Goal: Use online tool/utility: Utilize a website feature to perform a specific function

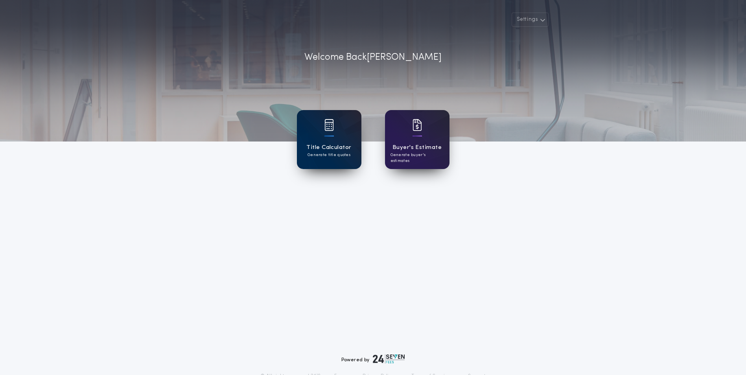
click at [338, 119] on div "Title Calculator Generate title quotes" at bounding box center [329, 139] width 65 height 59
